Goal: Task Accomplishment & Management: Complete application form

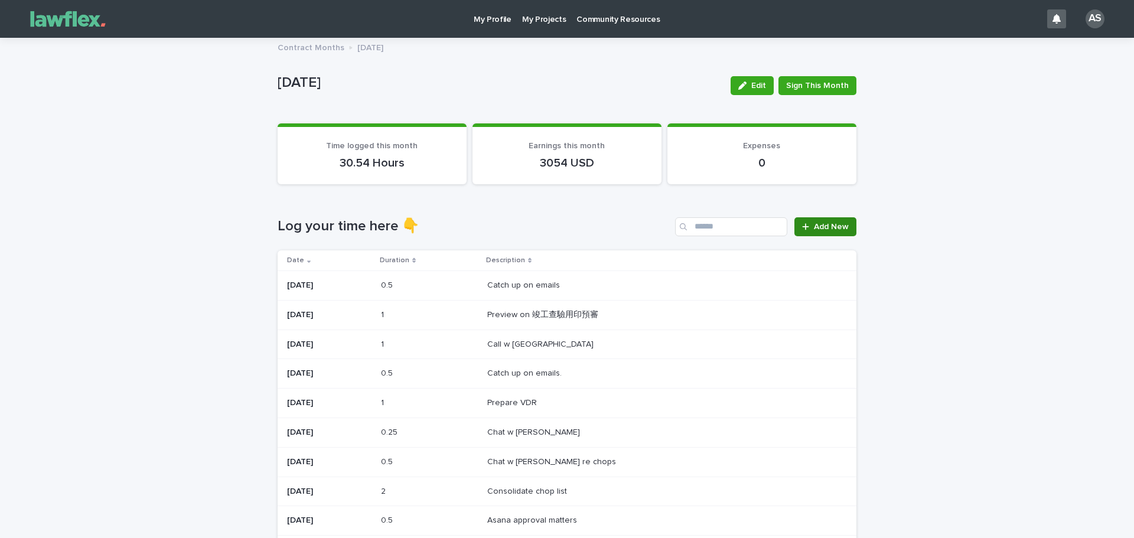
click at [821, 221] on link "Add New" at bounding box center [826, 226] width 62 height 19
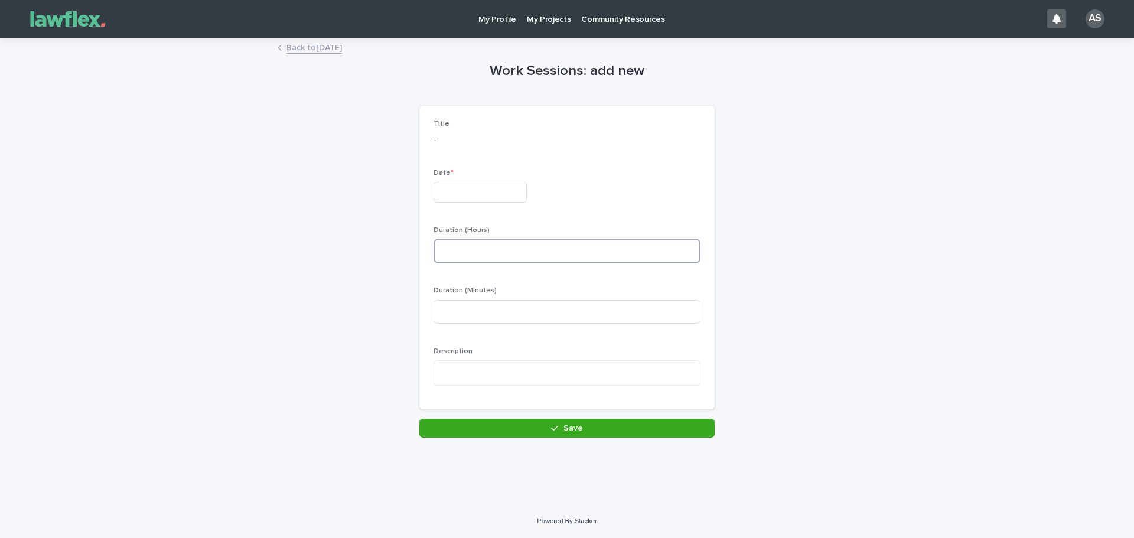
click at [526, 256] on input at bounding box center [567, 251] width 267 height 24
type input "*"
click at [489, 193] on input "text" at bounding box center [480, 192] width 93 height 21
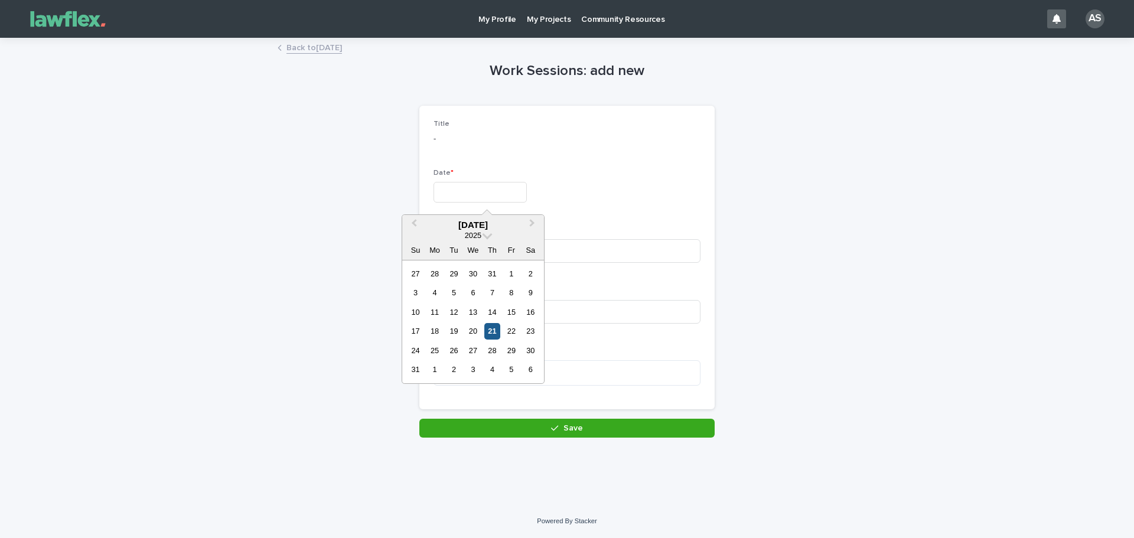
click at [488, 332] on div "21" at bounding box center [493, 331] width 16 height 16
type input "*********"
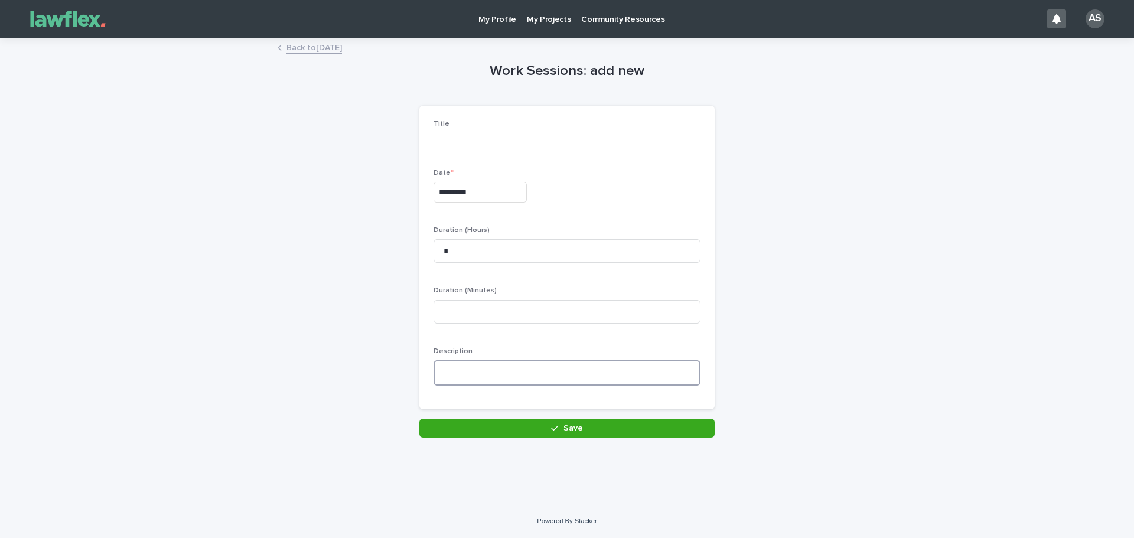
click at [512, 378] on textarea at bounding box center [567, 372] width 267 height 25
type textarea "*"
type textarea "**********"
click at [546, 324] on div "Duration (Minutes)" at bounding box center [567, 310] width 267 height 46
click at [545, 309] on input at bounding box center [567, 312] width 267 height 24
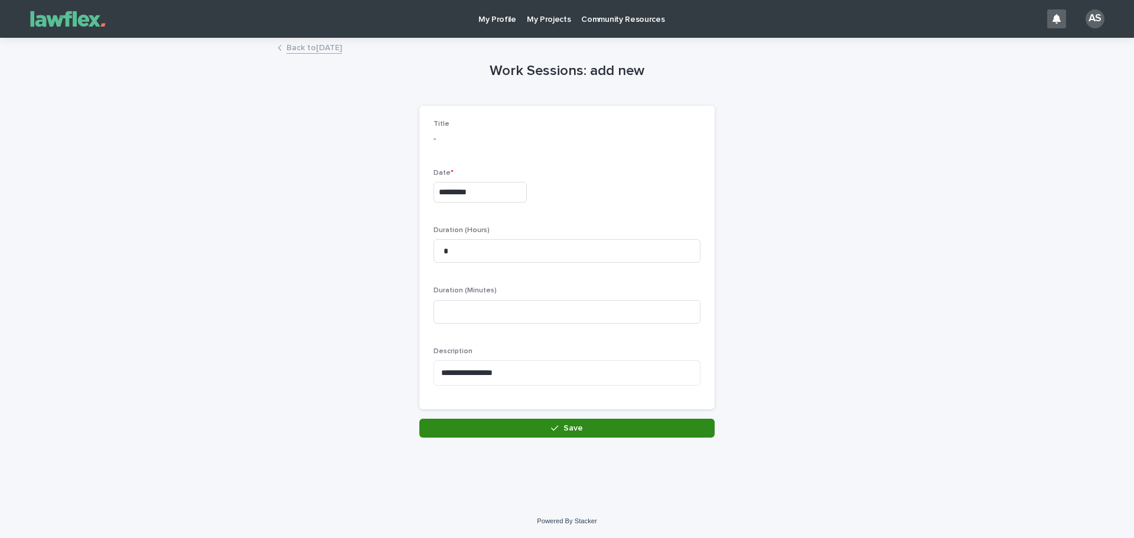
click at [567, 428] on span "Save" at bounding box center [573, 428] width 19 height 8
